Goal: Navigation & Orientation: Understand site structure

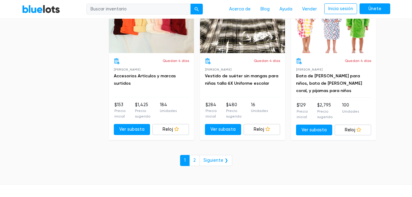
scroll to position [2781, 0]
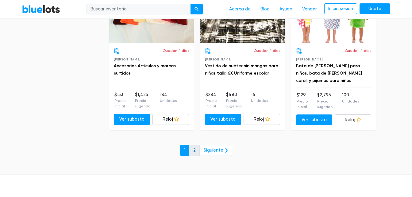
click at [197, 145] on link "2" at bounding box center [194, 150] width 10 height 11
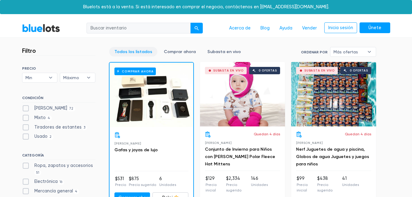
click at [25, 181] on label "Electrónica 16" at bounding box center [43, 181] width 42 height 7
click at [25, 181] on input "Electrónica 16" at bounding box center [24, 180] width 4 height 4
checkbox input "true"
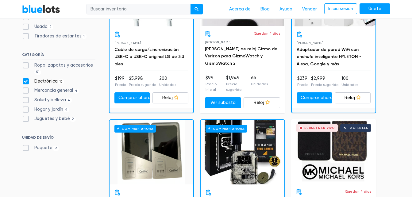
scroll to position [267, 0]
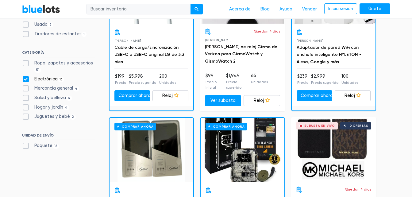
click at [24, 87] on label "Mercancía general 4" at bounding box center [50, 88] width 57 height 7
click at [24, 87] on Merchandise"] "Mercancía general 4" at bounding box center [24, 87] width 4 height 4
checkbox Merchandise"] "true"
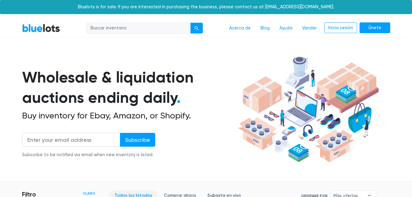
scroll to position [165, 0]
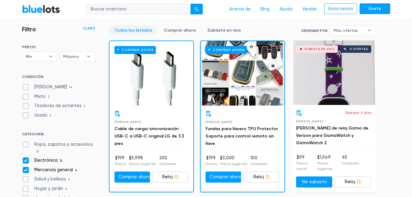
click at [25, 160] on label "Electrónica 16" at bounding box center [43, 160] width 42 height 7
click at [25, 160] on input "Electrónica 16" at bounding box center [24, 159] width 4 height 4
checkbox input "false"
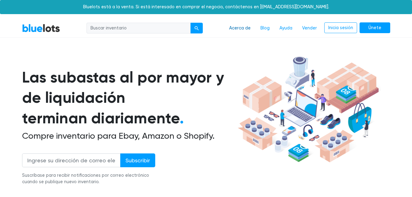
click at [237, 27] on link "Acerca de" at bounding box center [240, 28] width 31 height 12
